Goal: Task Accomplishment & Management: Manage account settings

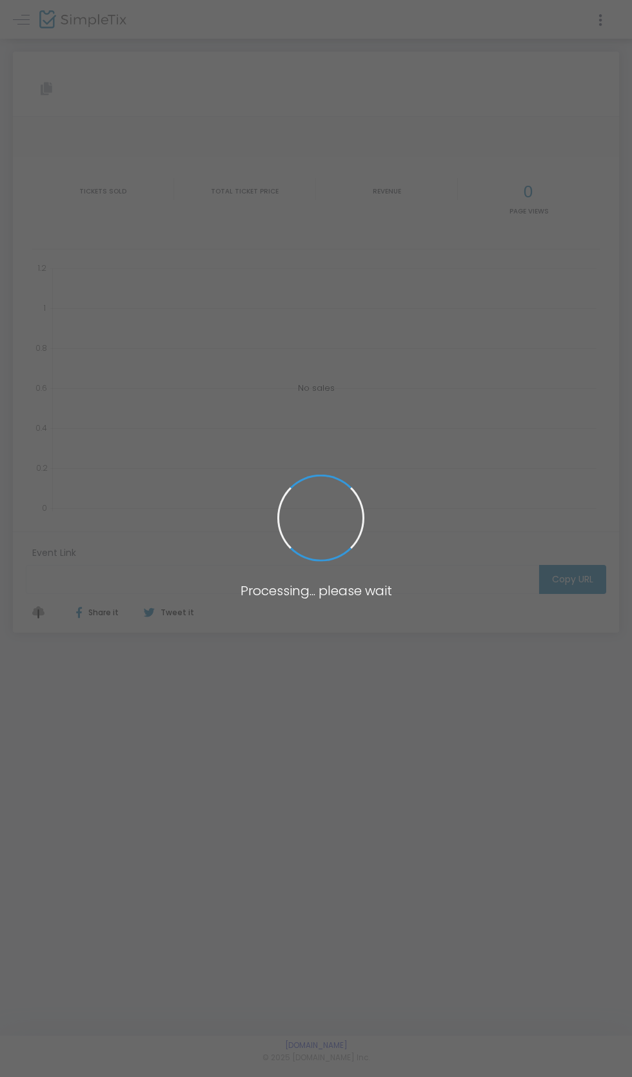
type input "https://www.simpletix.com/e/making-canada-better-a-conservative-vision-tickets-…"
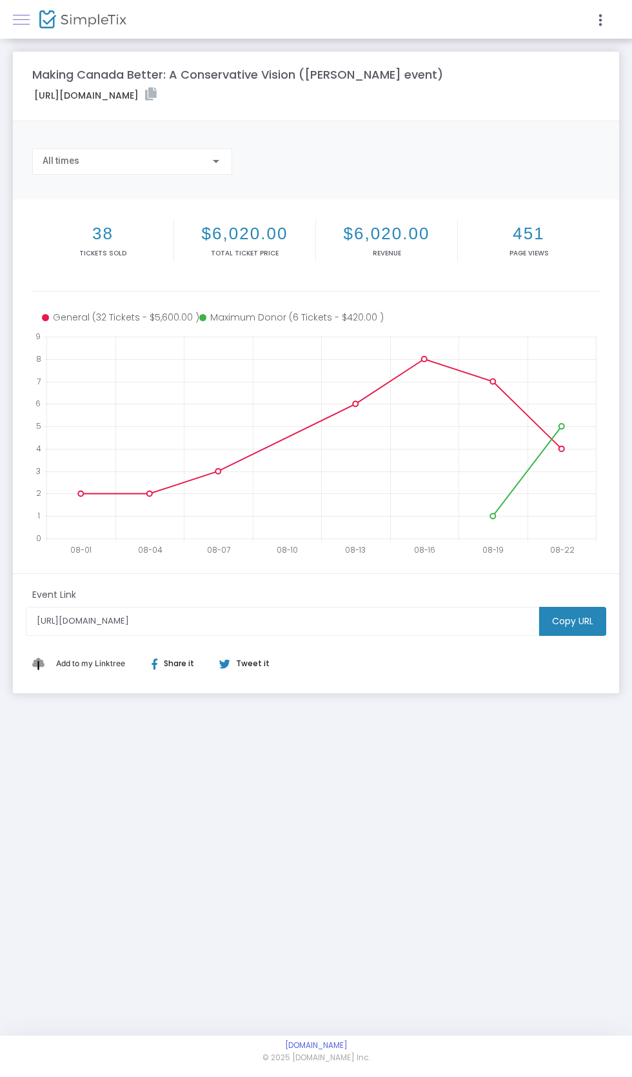
click at [21, 19] on span at bounding box center [21, 19] width 17 height 1
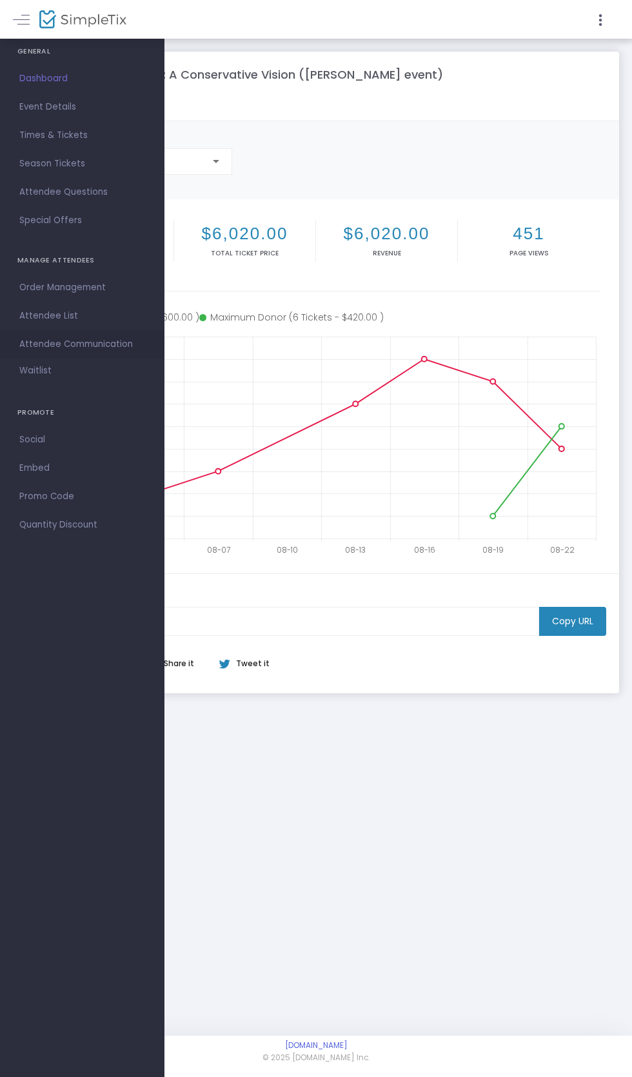
click at [35, 344] on span "Attendee Communication" at bounding box center [82, 344] width 126 height 17
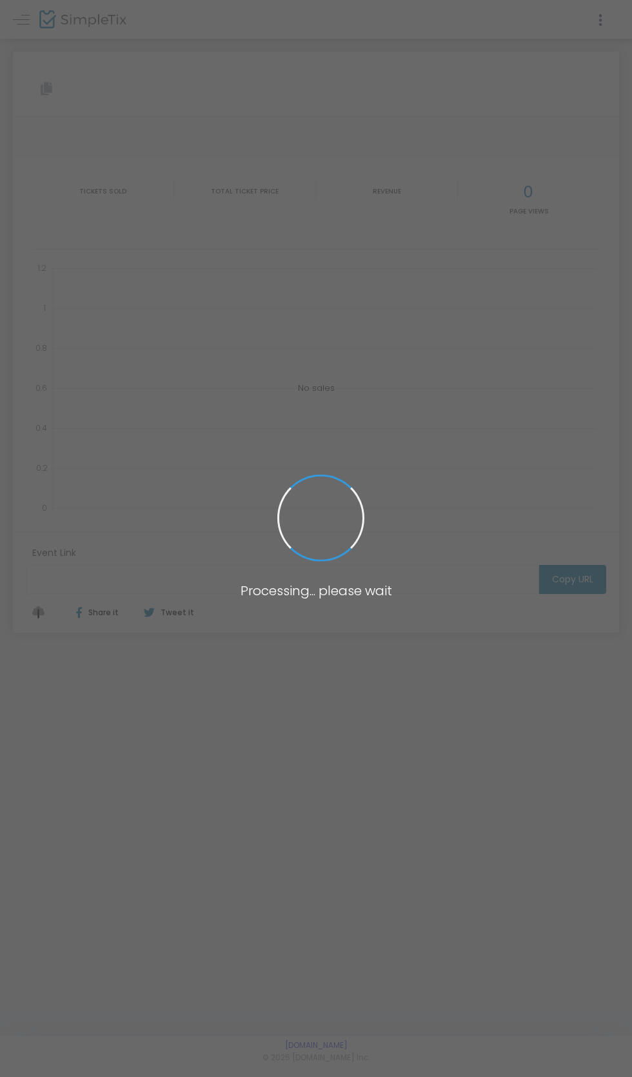
type input "https://www.simpletix.com/e/making-canada-better-a-conservative-vision-tickets-…"
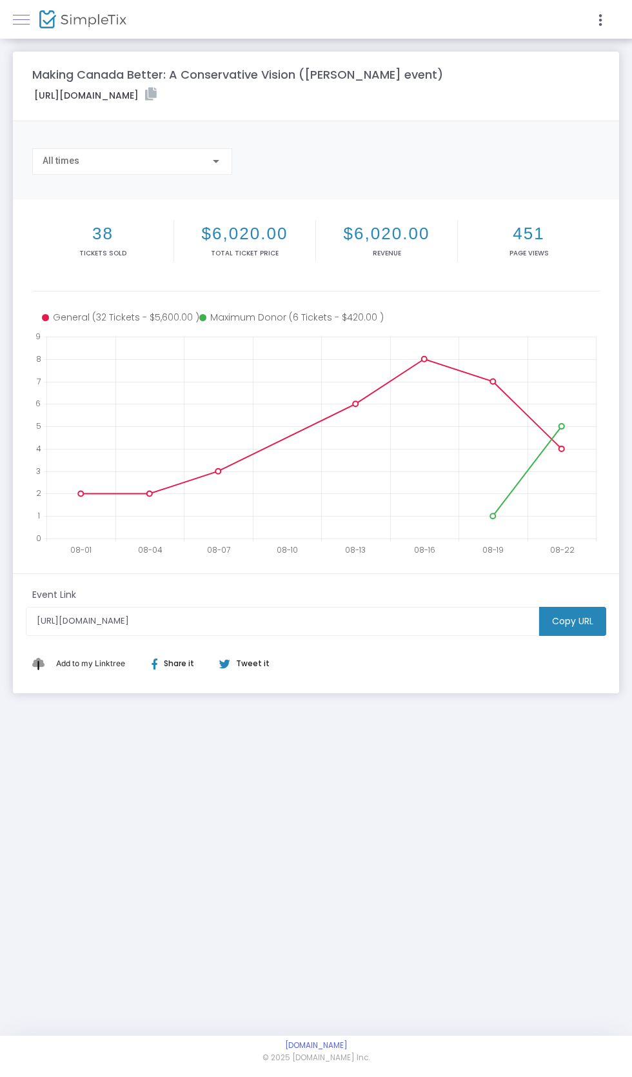
click at [23, 16] on link at bounding box center [21, 19] width 17 height 17
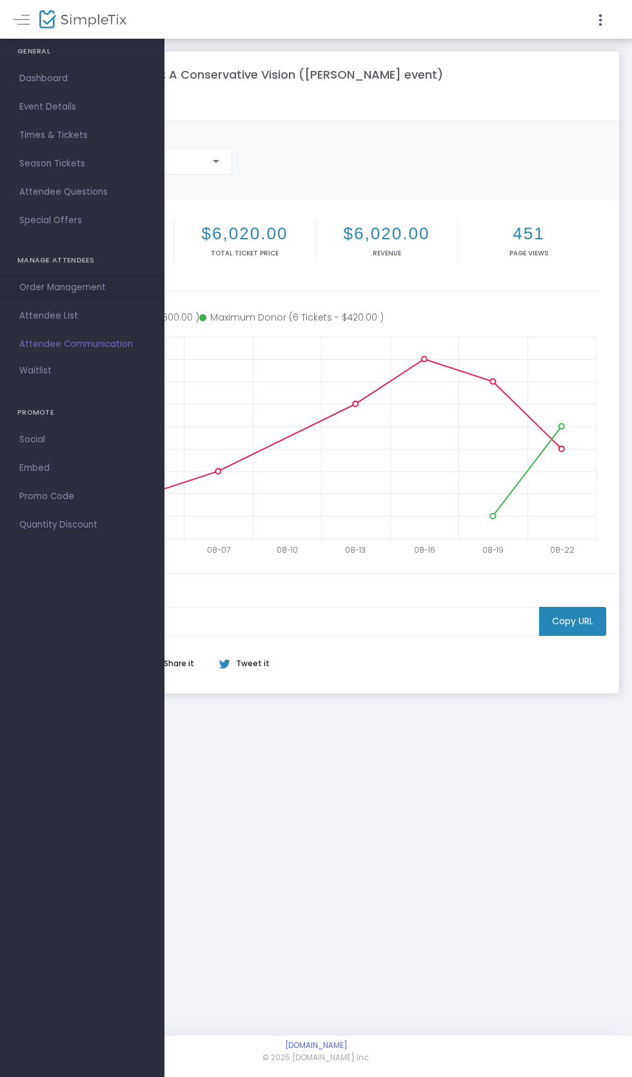
click at [22, 299] on link "Order Management" at bounding box center [82, 287] width 164 height 28
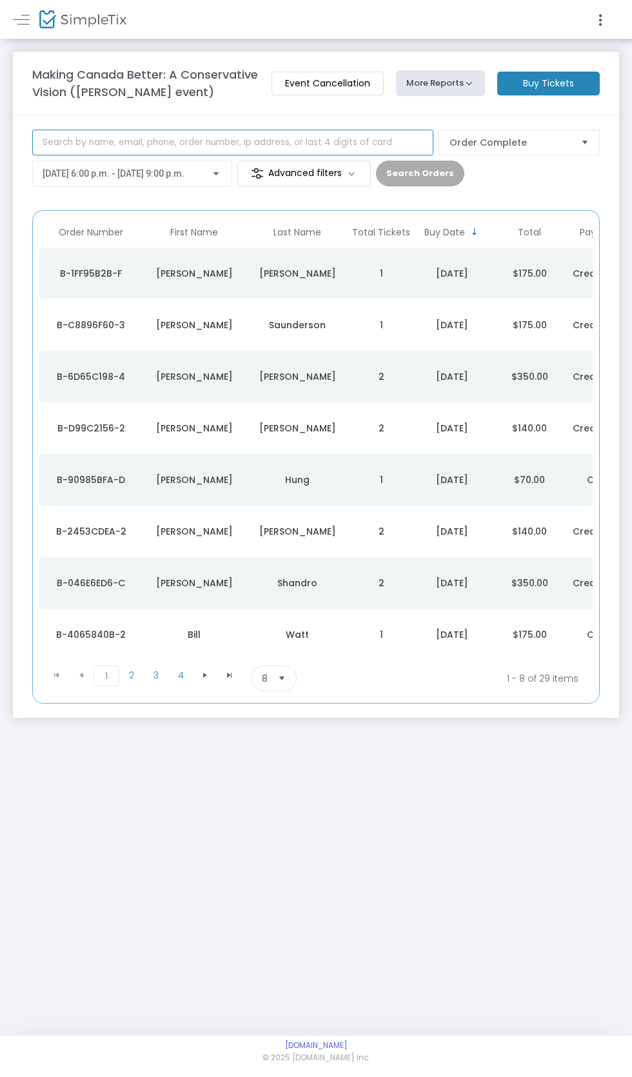
click at [66, 144] on input at bounding box center [232, 143] width 401 height 26
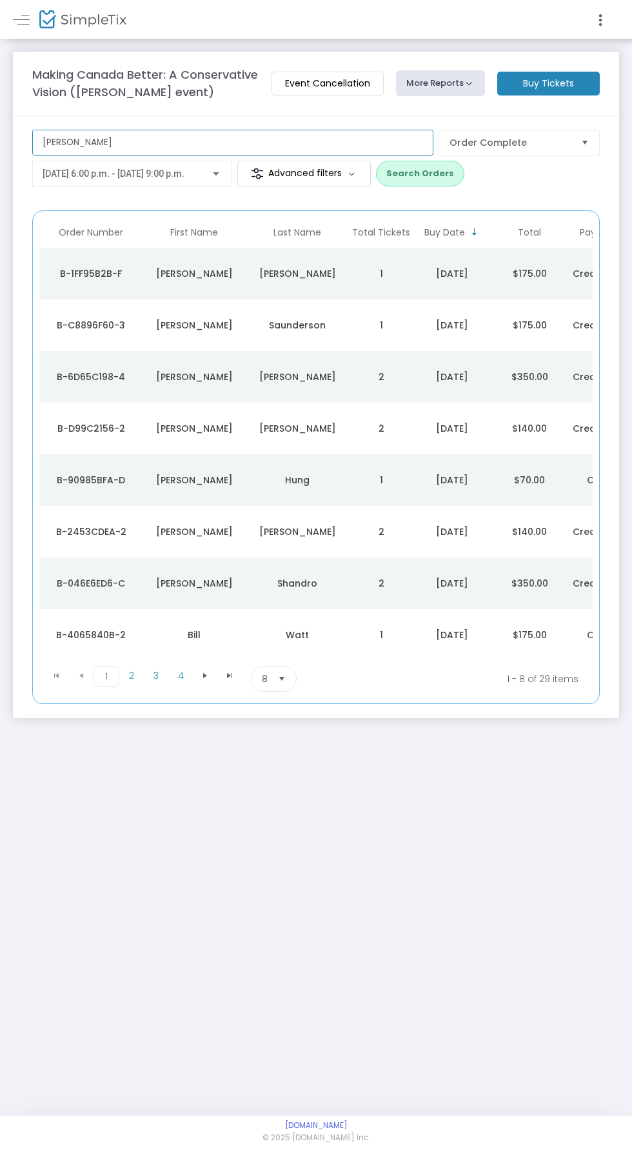
type input "John"
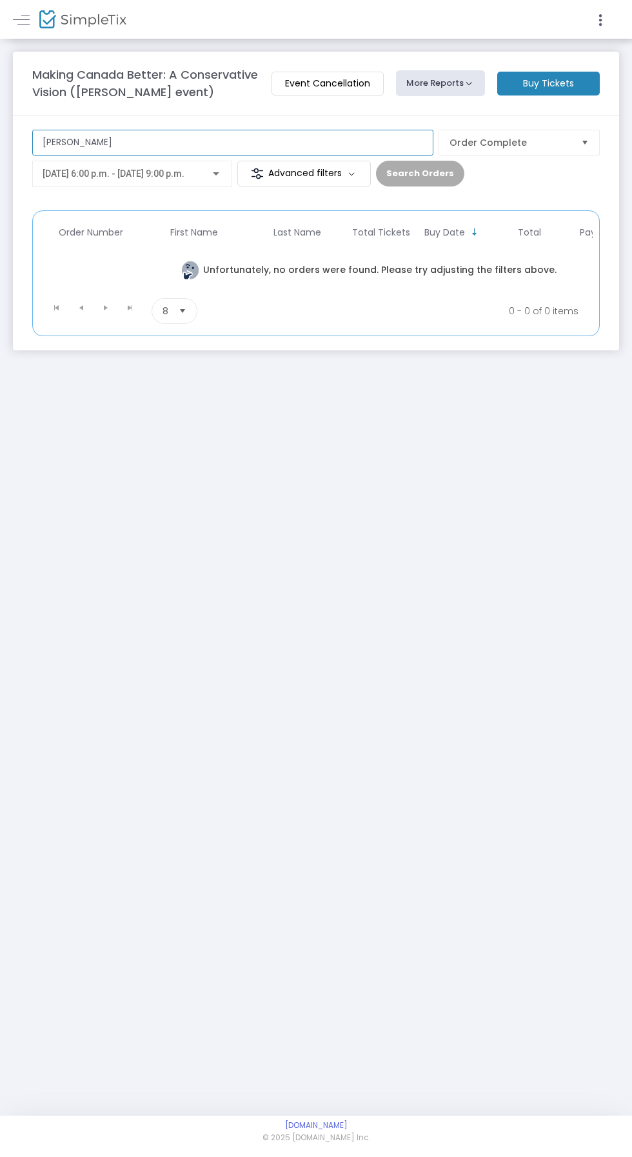
click at [55, 142] on input "John" at bounding box center [232, 143] width 401 height 26
click at [77, 147] on input "John" at bounding box center [232, 143] width 401 height 26
click at [84, 174] on span "[DATE] 6:00 p.m. - [DATE] 9:00 p.m." at bounding box center [114, 173] width 142 height 10
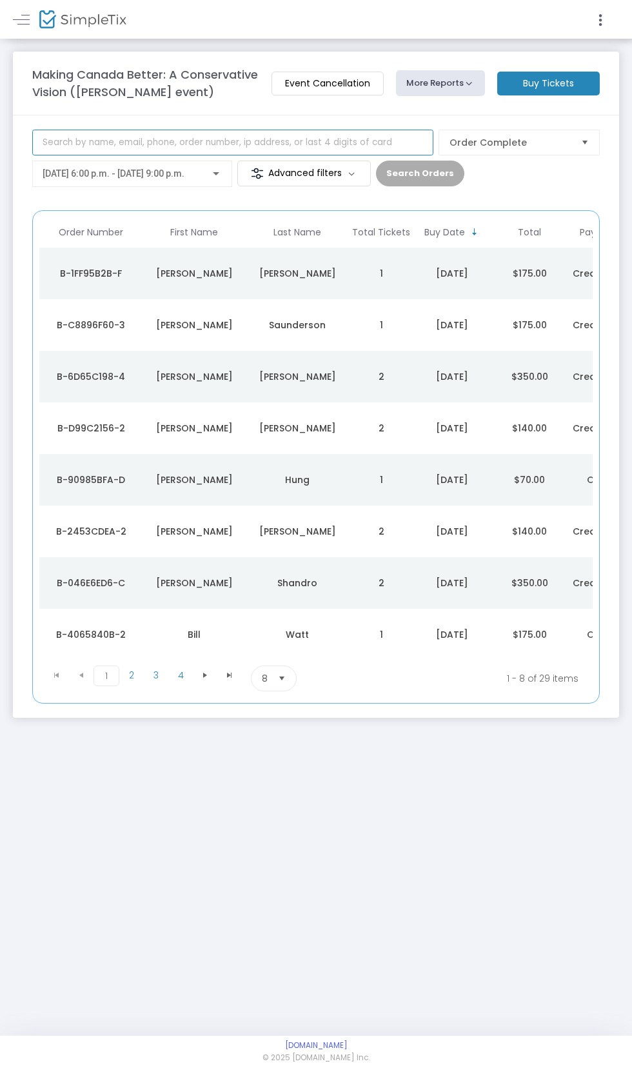
click at [46, 141] on input at bounding box center [232, 143] width 401 height 26
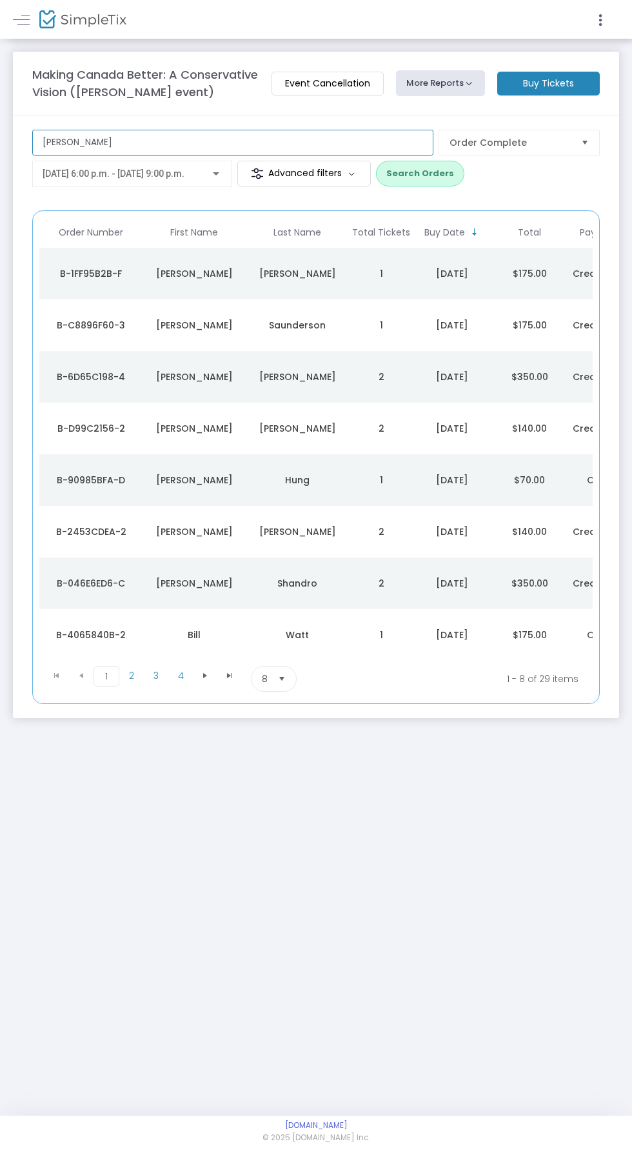
click at [54, 145] on input "[PERSON_NAME]" at bounding box center [232, 143] width 401 height 26
click at [63, 146] on input "[PERSON_NAME]" at bounding box center [232, 143] width 401 height 26
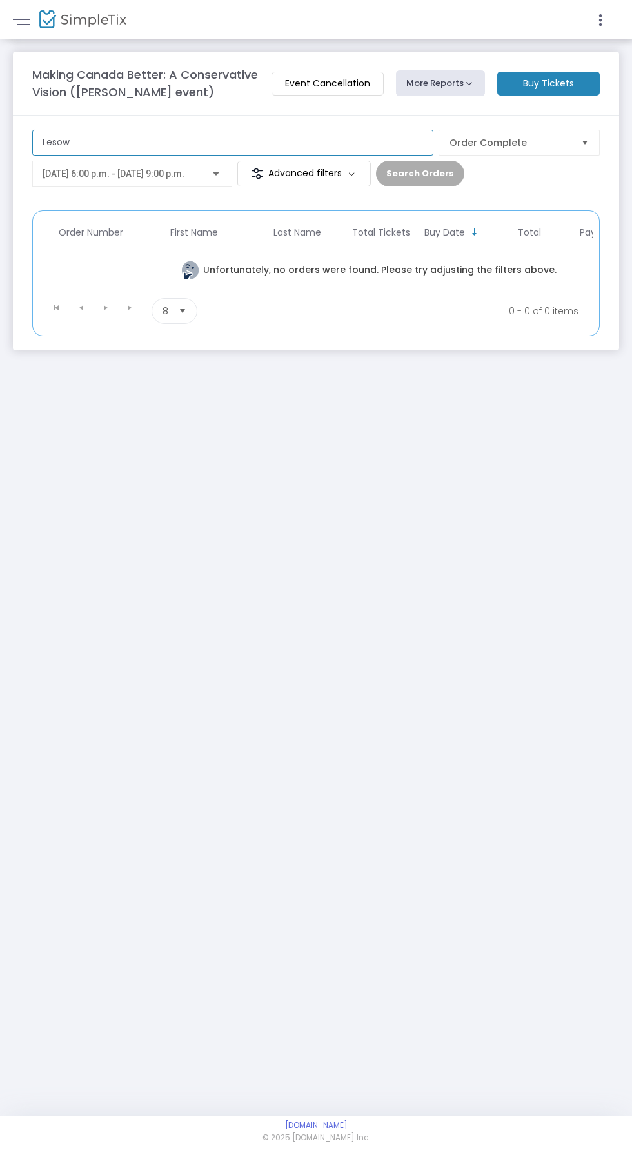
click at [84, 144] on input "Lesow" at bounding box center [232, 143] width 401 height 26
type input "L"
type input "[PERSON_NAME]"
